Goal: Task Accomplishment & Management: Manage account settings

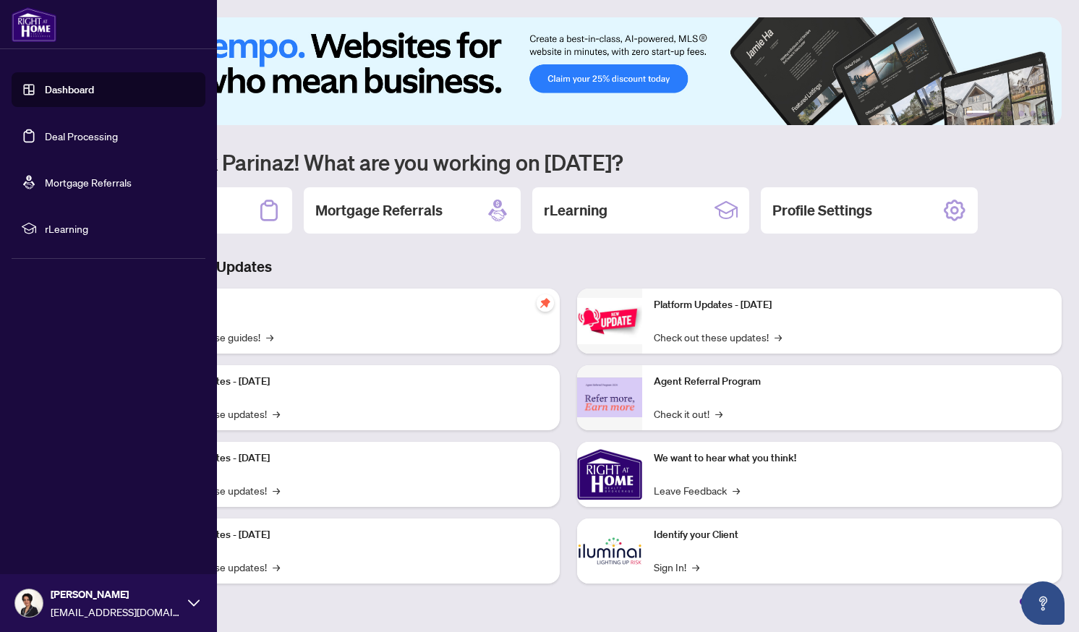
click at [58, 95] on link "Dashboard" at bounding box center [69, 89] width 49 height 13
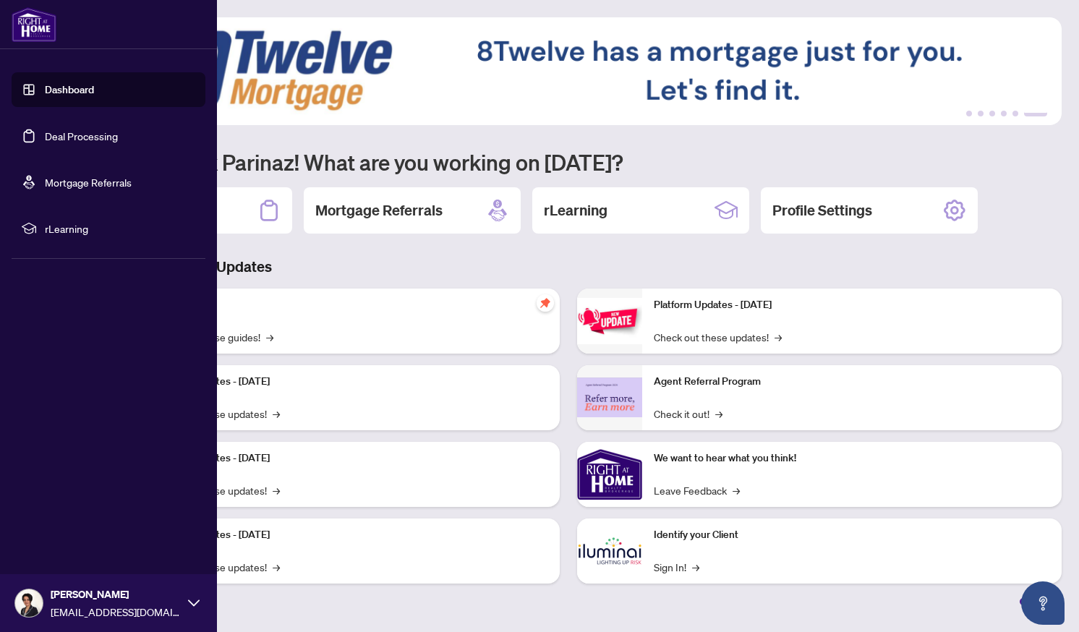
click at [58, 135] on link "Deal Processing" at bounding box center [81, 135] width 73 height 13
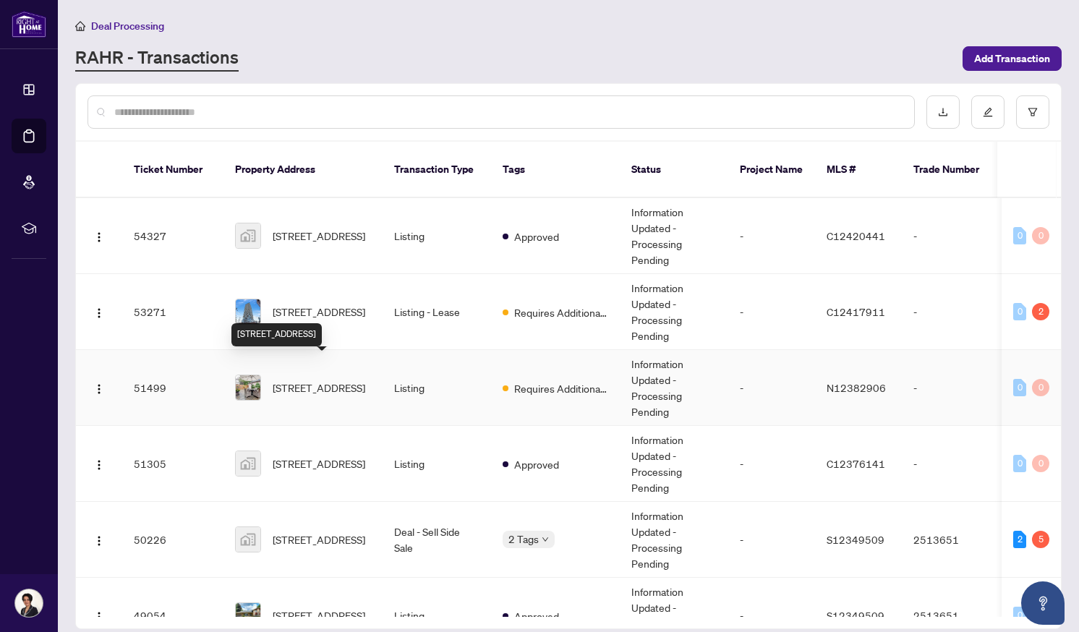
click at [312, 380] on span "[STREET_ADDRESS]" at bounding box center [319, 388] width 93 height 16
